Goal: Task Accomplishment & Management: Manage account settings

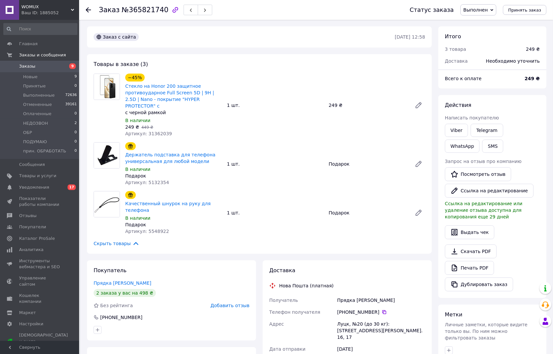
click at [143, 11] on span "№365821740" at bounding box center [145, 10] width 47 height 8
click at [143, 10] on span "№365821740" at bounding box center [145, 10] width 47 height 8
copy span "365821740"
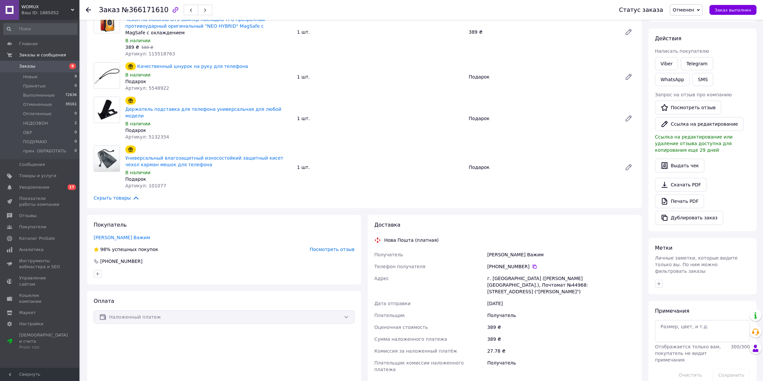
scroll to position [129, 0]
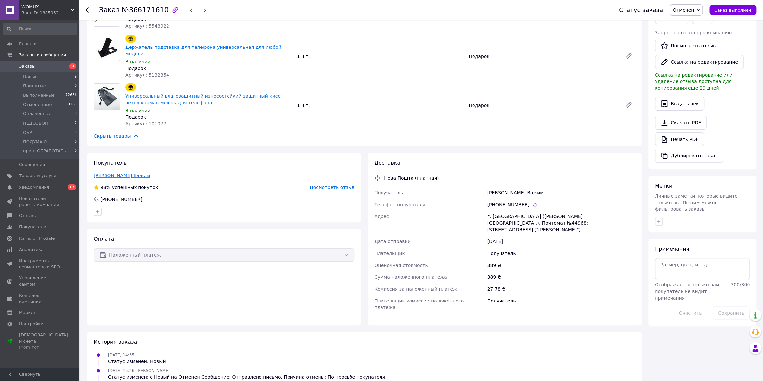
click at [123, 173] on link "[PERSON_NAME] Важим" at bounding box center [122, 175] width 56 height 5
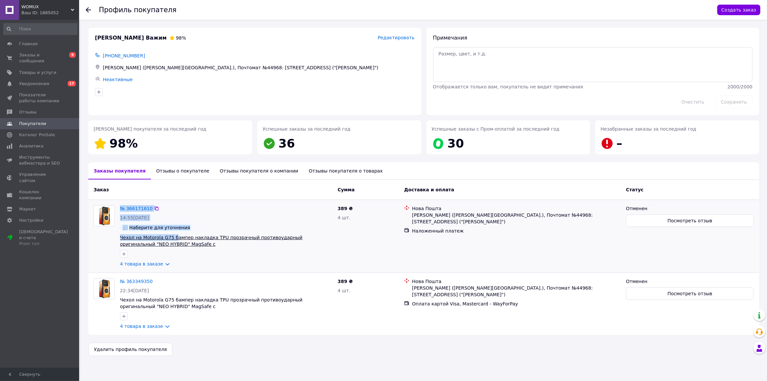
drag, startPoint x: 111, startPoint y: 239, endPoint x: 168, endPoint y: 238, distance: 56.7
click at [170, 238] on div "№ 366171610 14:55[DATE] Наберите для уточнения Чехол на Motorola G75 бампер нак…" at bounding box center [213, 235] width 244 height 67
click at [178, 211] on div "№ 366171610" at bounding box center [226, 208] width 214 height 8
click at [131, 206] on link "№ 366171610" at bounding box center [136, 208] width 33 height 5
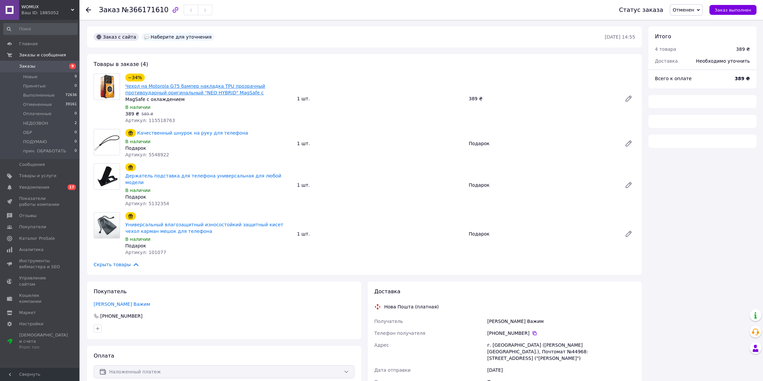
click at [152, 85] on link "Чехол на Motorola G75 бампер накладка TPU прозрачный противоударный оригинальны…" at bounding box center [195, 89] width 140 height 12
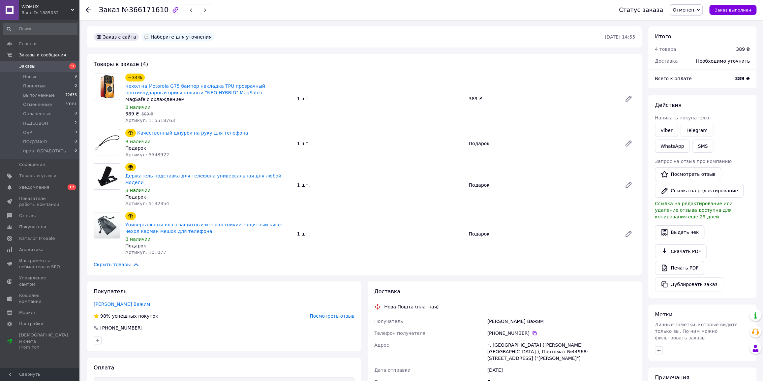
click at [350, 313] on span "Посмотреть отзыв" at bounding box center [332, 315] width 45 height 5
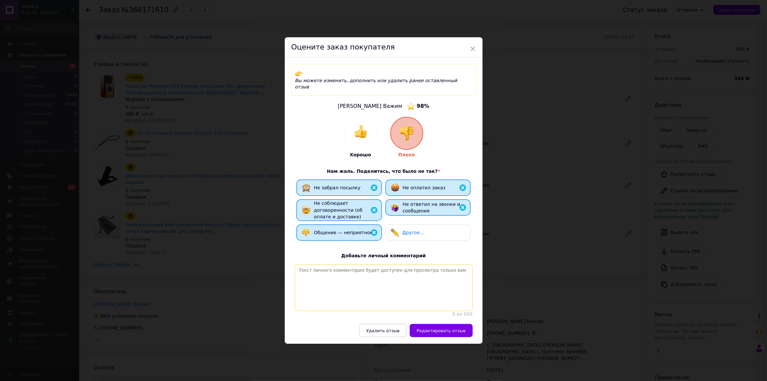
click at [372, 279] on textarea at bounding box center [384, 287] width 178 height 47
click at [532, 188] on div "× Оцените заказ покупателя Вы можете изменить, дополнить или удалить ранее оста…" at bounding box center [383, 190] width 767 height 381
